Goal: Find specific page/section: Find specific page/section

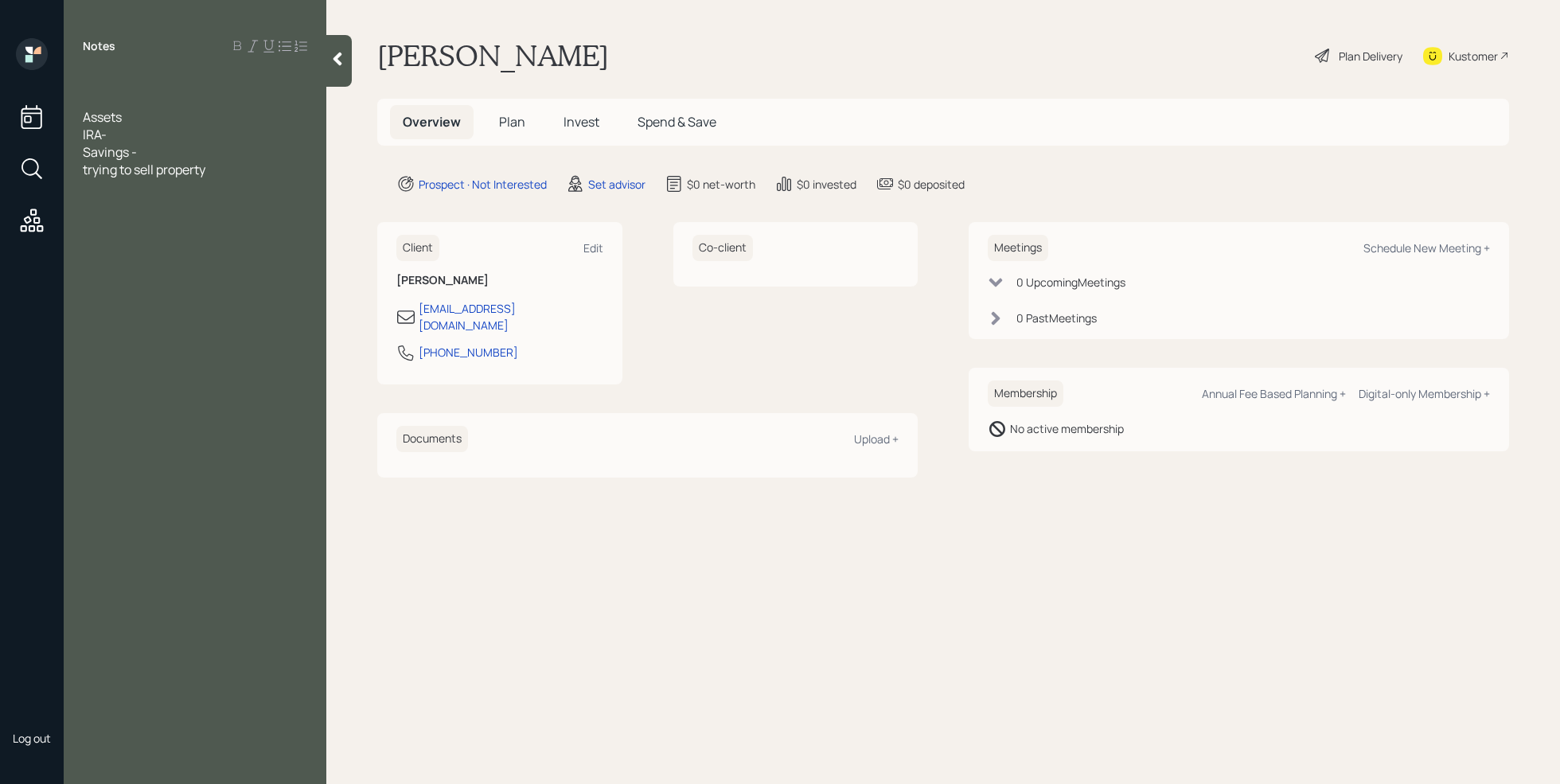
click at [102, 98] on div at bounding box center [195, 99] width 225 height 18
